Goal: Information Seeking & Learning: Learn about a topic

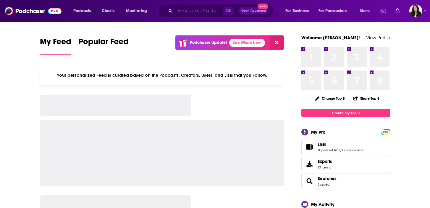
click at [185, 11] on input "Search podcasts, credits, & more..." at bounding box center [199, 10] width 48 height 9
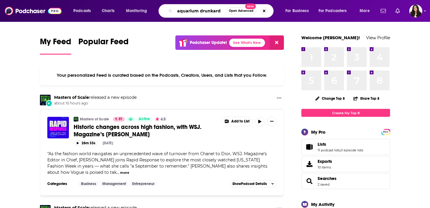
type input "aquarium drunkard"
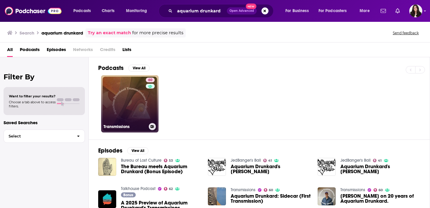
click at [132, 118] on link "60 Transmissions" at bounding box center [129, 103] width 57 height 57
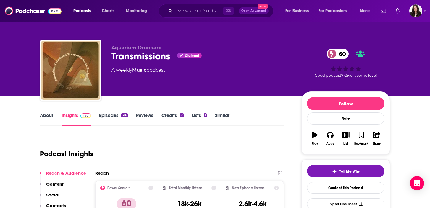
click at [117, 116] on link "Episodes 316" at bounding box center [113, 120] width 29 height 14
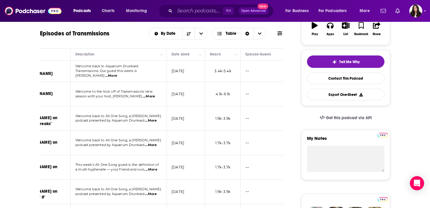
scroll to position [0, 168]
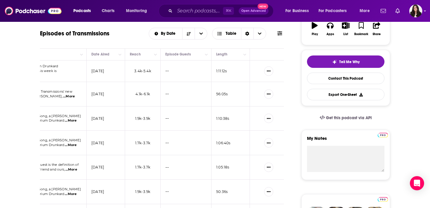
click at [166, 72] on td "--" at bounding box center [186, 72] width 51 height 22
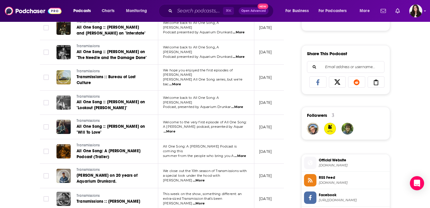
scroll to position [349, 0]
